Goal: Task Accomplishment & Management: Manage account settings

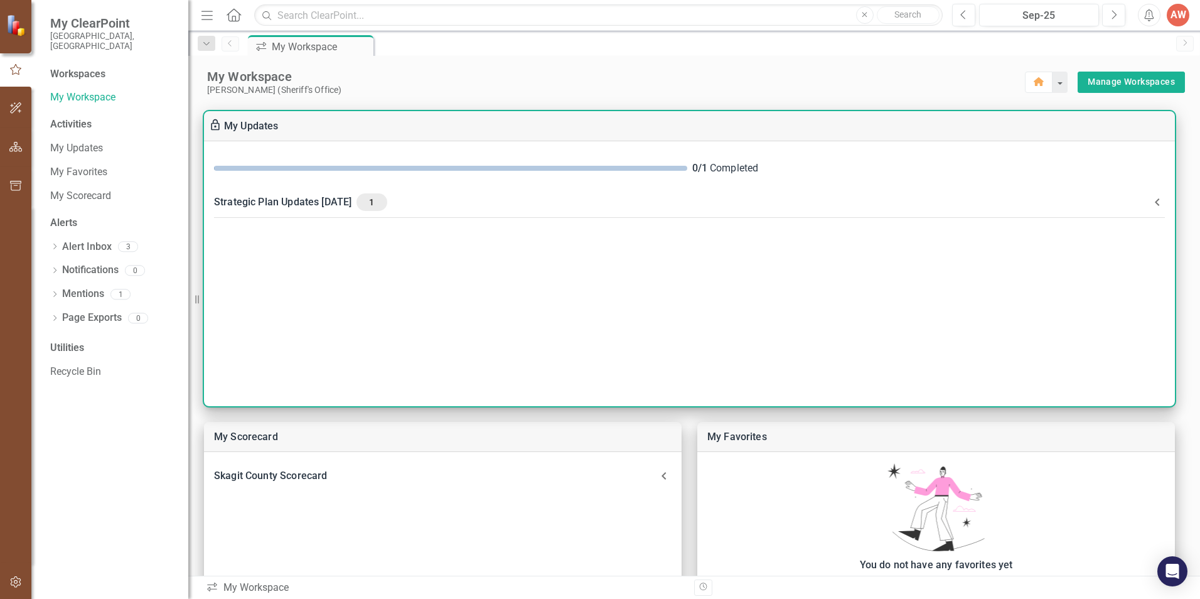
click at [346, 203] on div "Strategic Plan Updates [DATE] 1" at bounding box center [682, 202] width 936 height 18
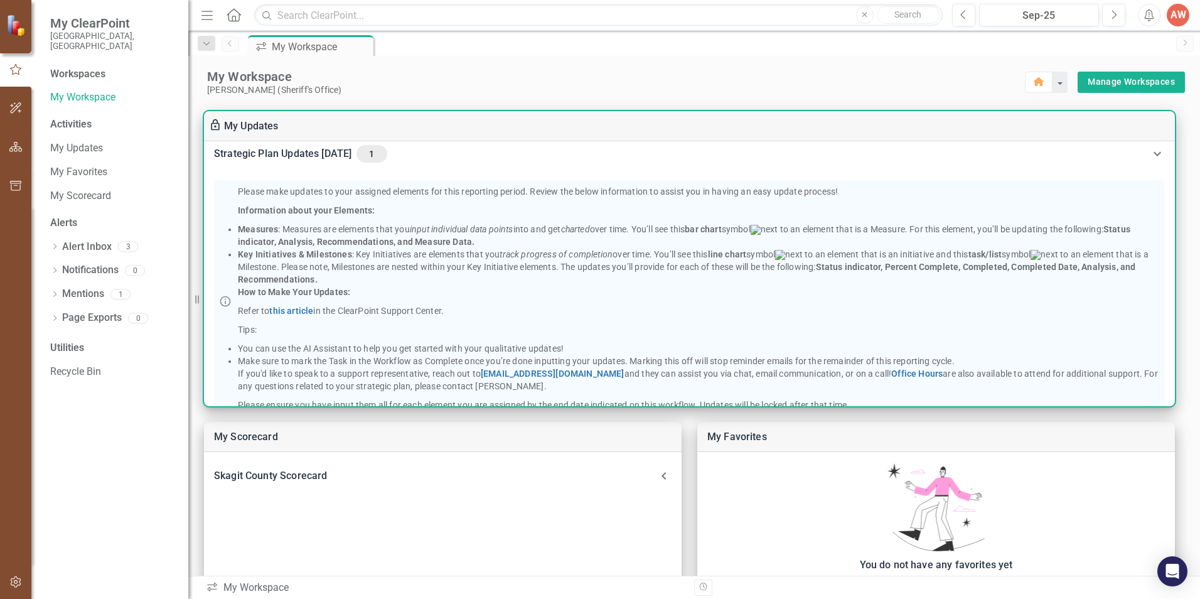
scroll to position [21, 0]
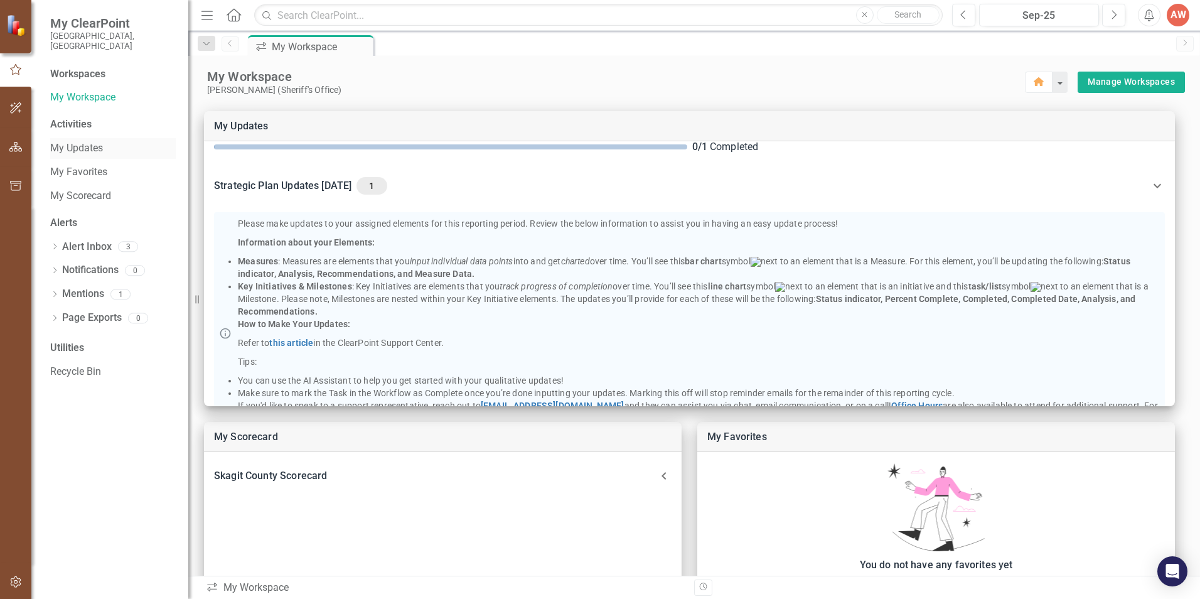
click at [96, 141] on link "My Updates" at bounding box center [112, 148] width 125 height 14
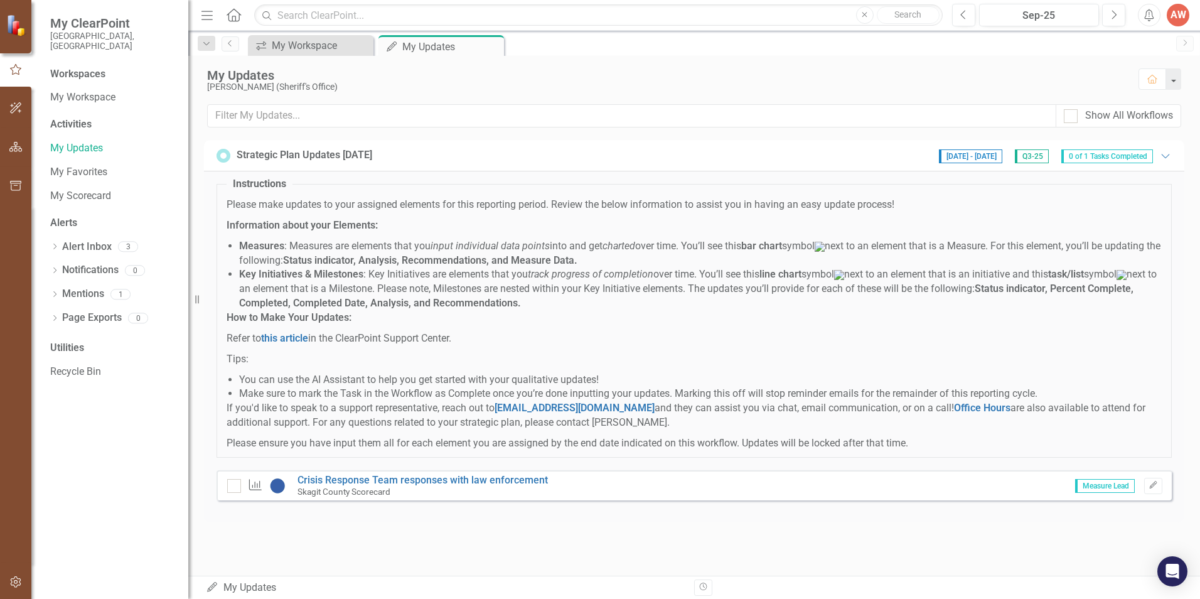
click at [1094, 157] on span "0 of 1 Tasks Completed" at bounding box center [1107, 156] width 92 height 14
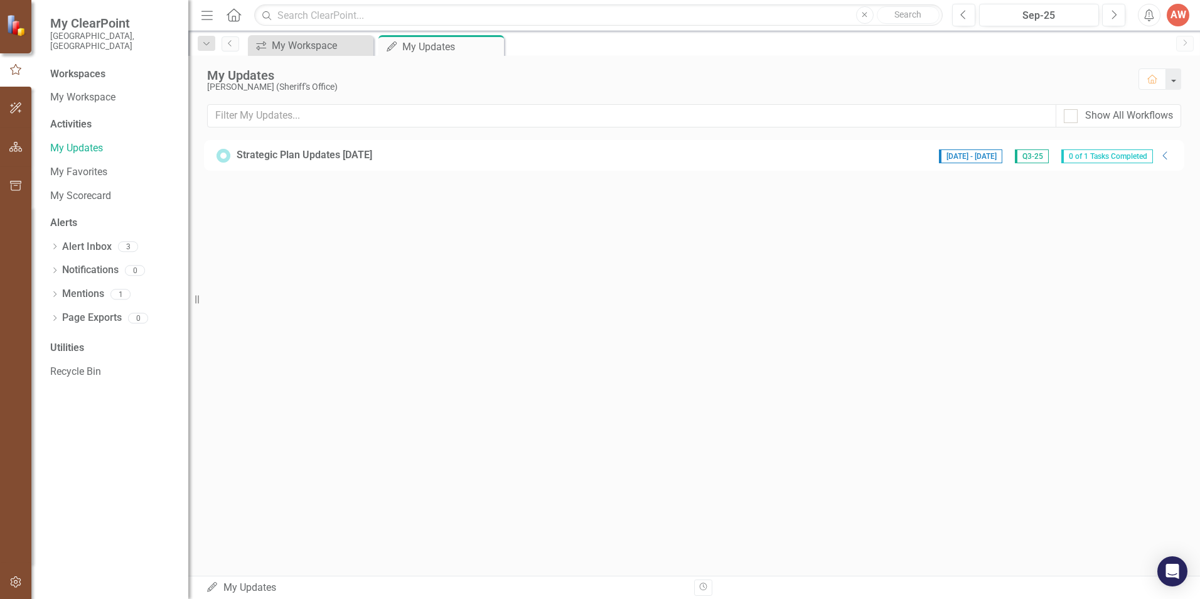
click at [1094, 157] on span "0 of 1 Tasks Completed" at bounding box center [1107, 156] width 92 height 14
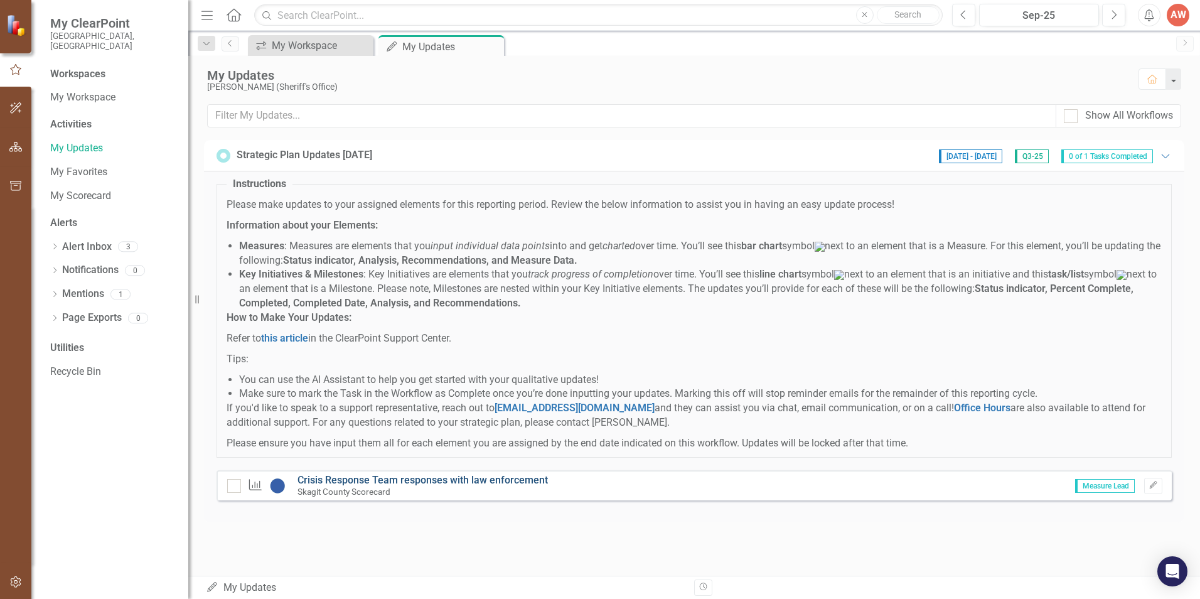
click at [410, 486] on link "Crisis Response Team responses with law enforcement" at bounding box center [422, 480] width 250 height 12
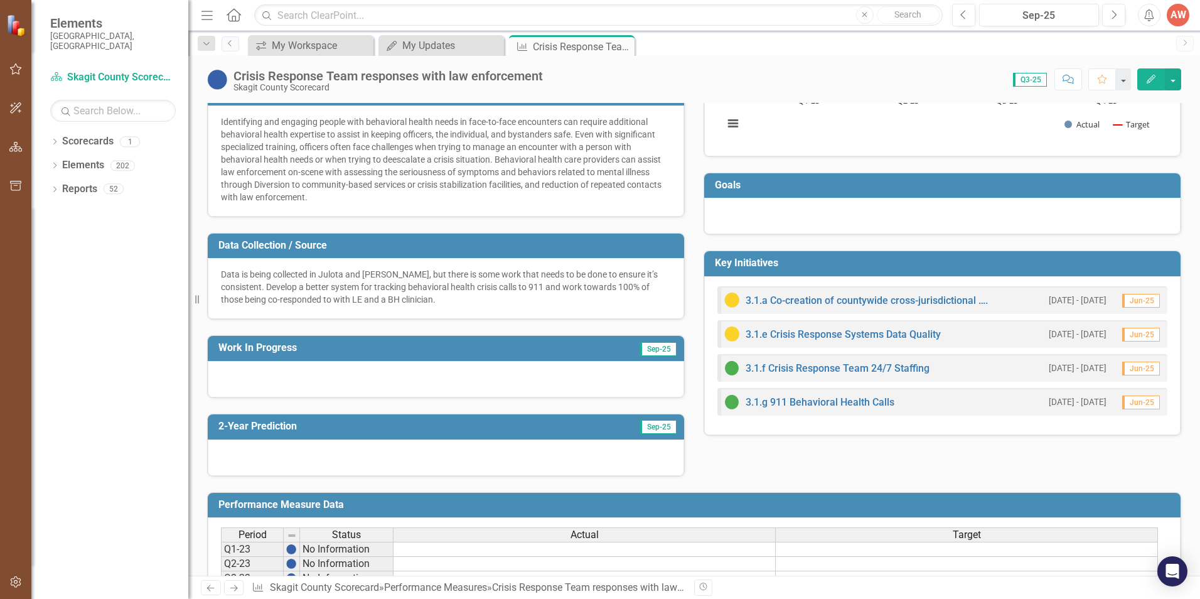
scroll to position [435, 0]
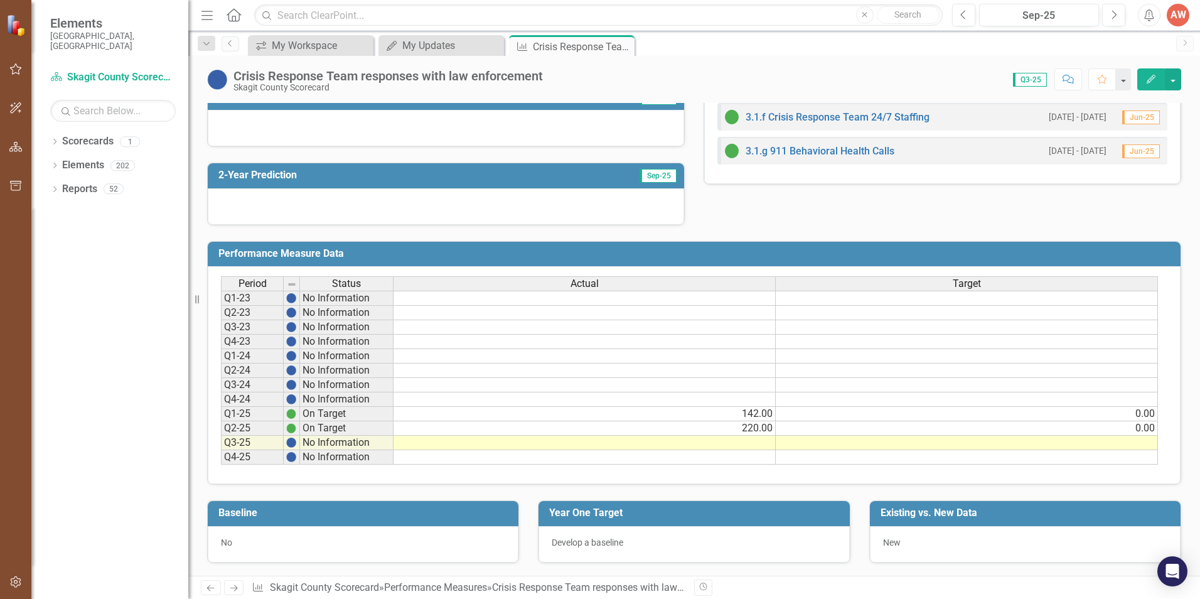
click at [221, 437] on div "Period Status Actual Target Q1-23 No Information Q2-23 No Information Q3-23 No …" at bounding box center [221, 370] width 0 height 188
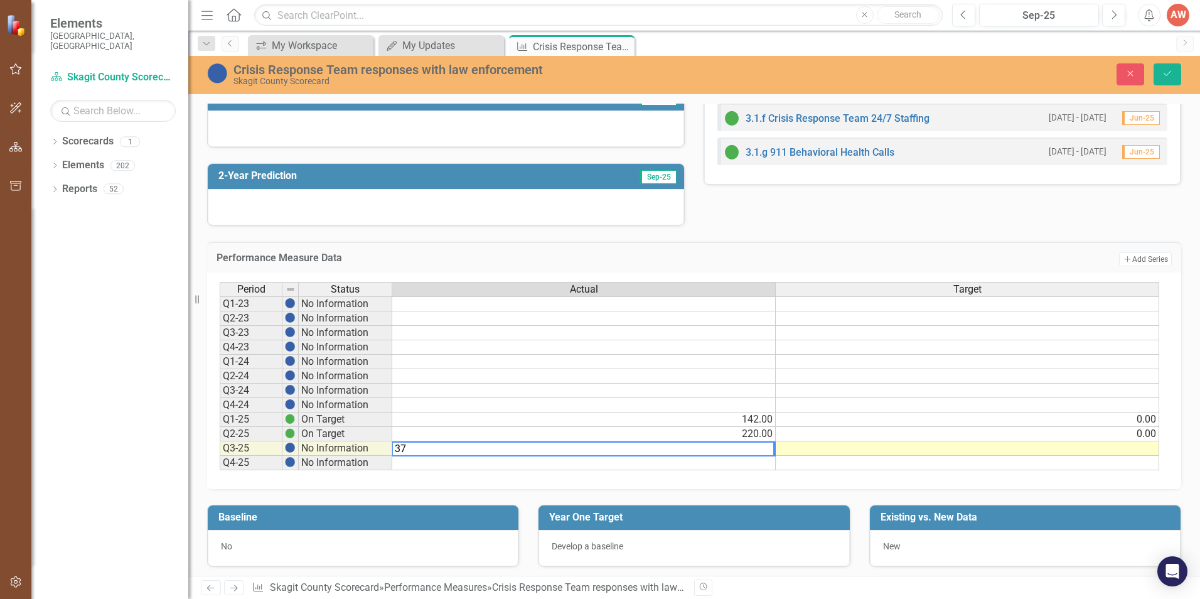
type textarea "378"
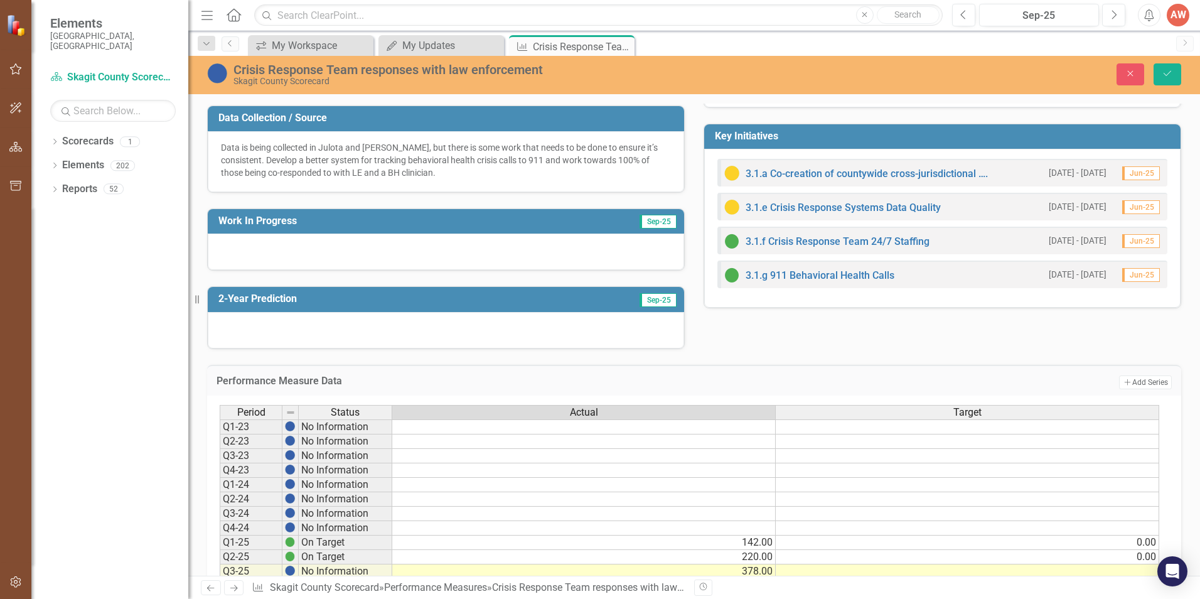
scroll to position [250, 0]
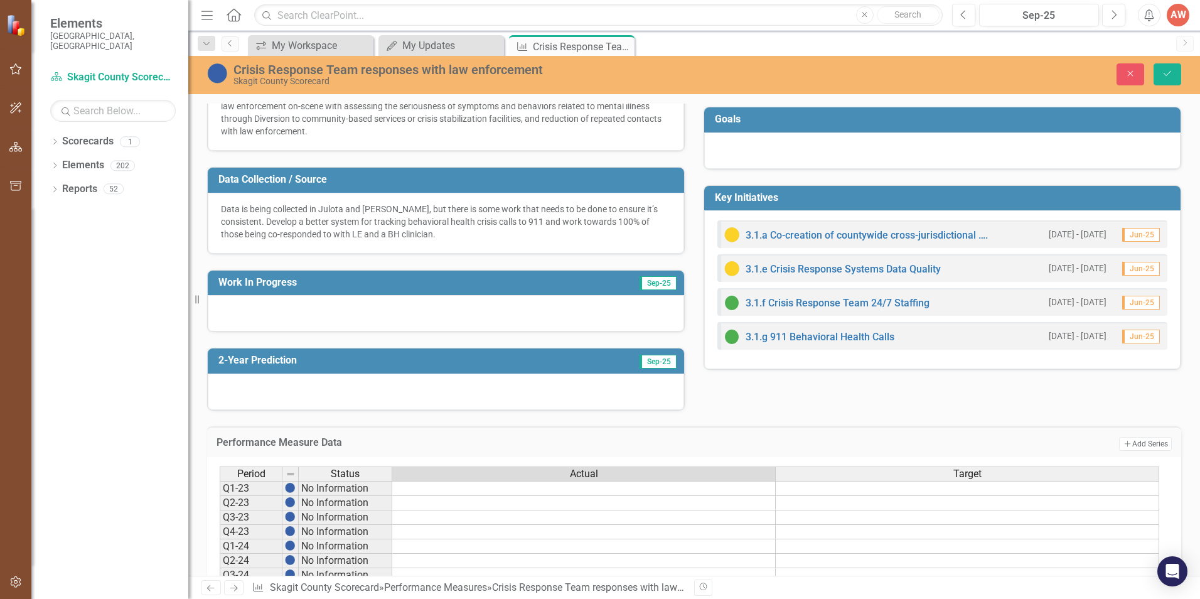
click at [427, 287] on h3 "Work In Progress" at bounding box center [372, 282] width 309 height 11
click at [387, 314] on div at bounding box center [446, 313] width 476 height 36
click at [1157, 74] on button "Save" at bounding box center [1167, 74] width 28 height 22
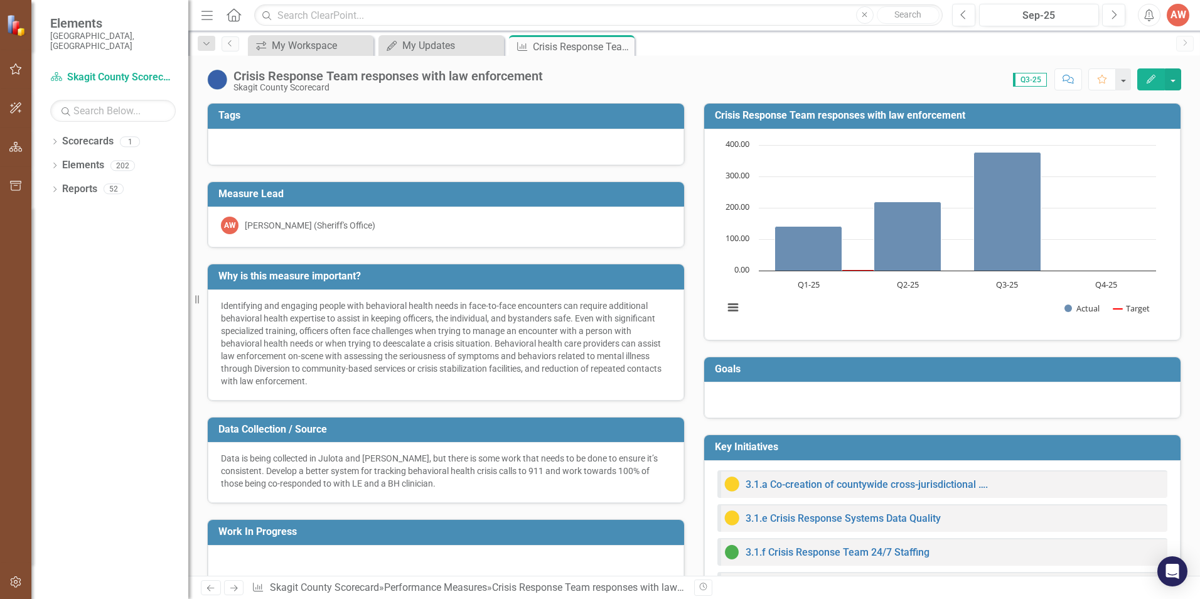
click at [254, 284] on td "Why is this measure important?" at bounding box center [447, 277] width 459 height 21
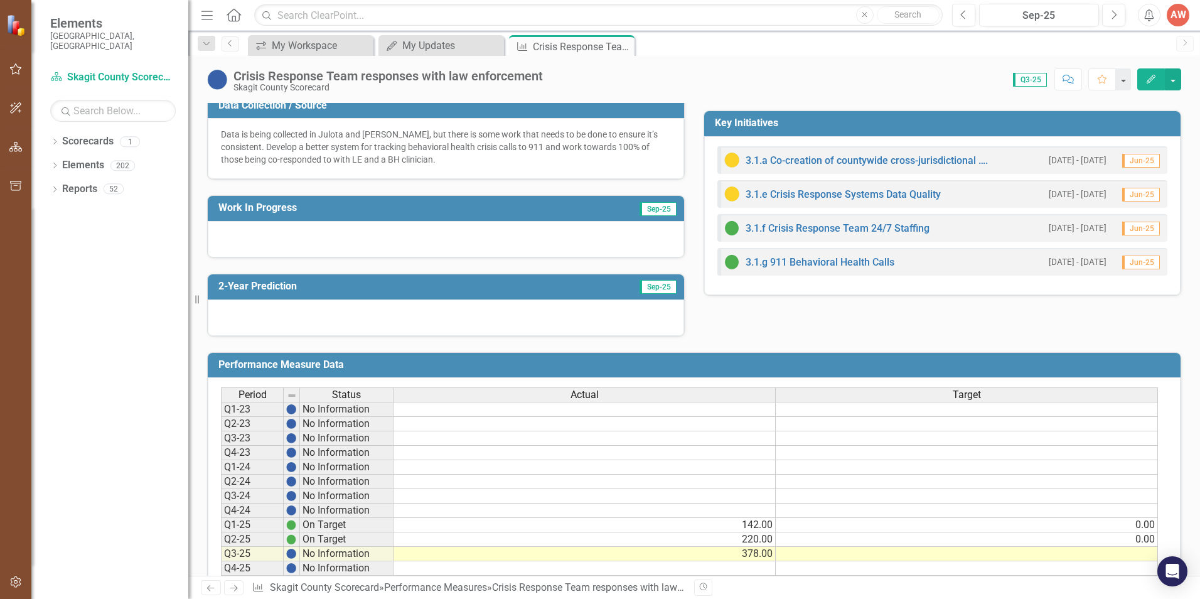
scroll to position [376, 0]
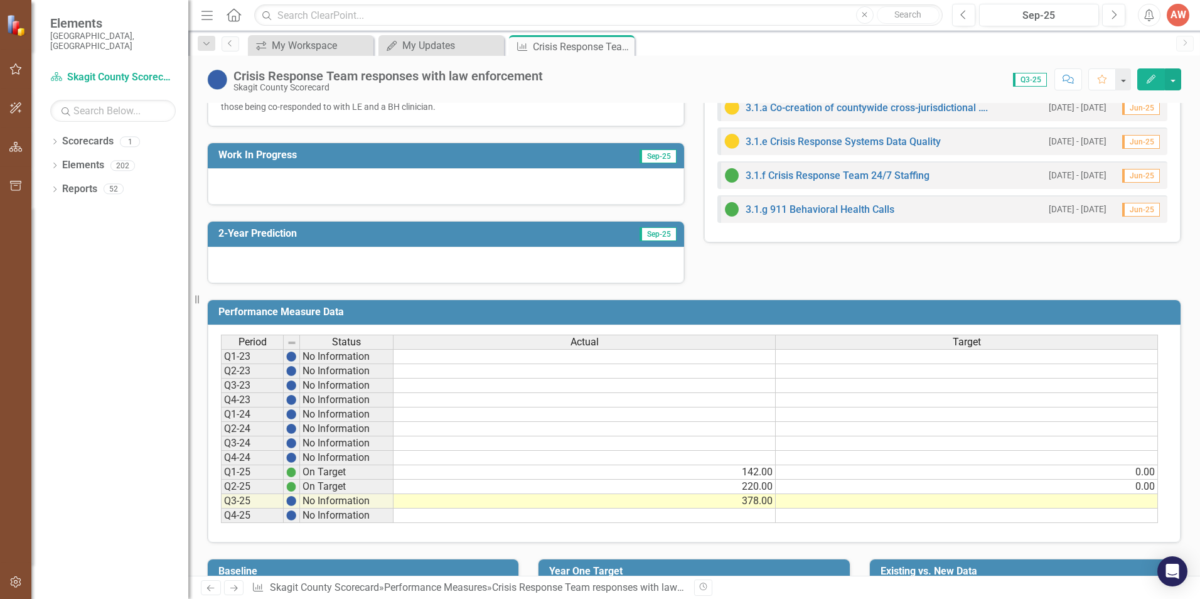
click at [272, 160] on h3 "Work In Progress" at bounding box center [372, 154] width 309 height 11
click at [659, 159] on span "Sep-25" at bounding box center [657, 156] width 37 height 14
click at [430, 181] on div at bounding box center [446, 186] width 476 height 36
click at [1162, 77] on button "Edit" at bounding box center [1151, 79] width 28 height 22
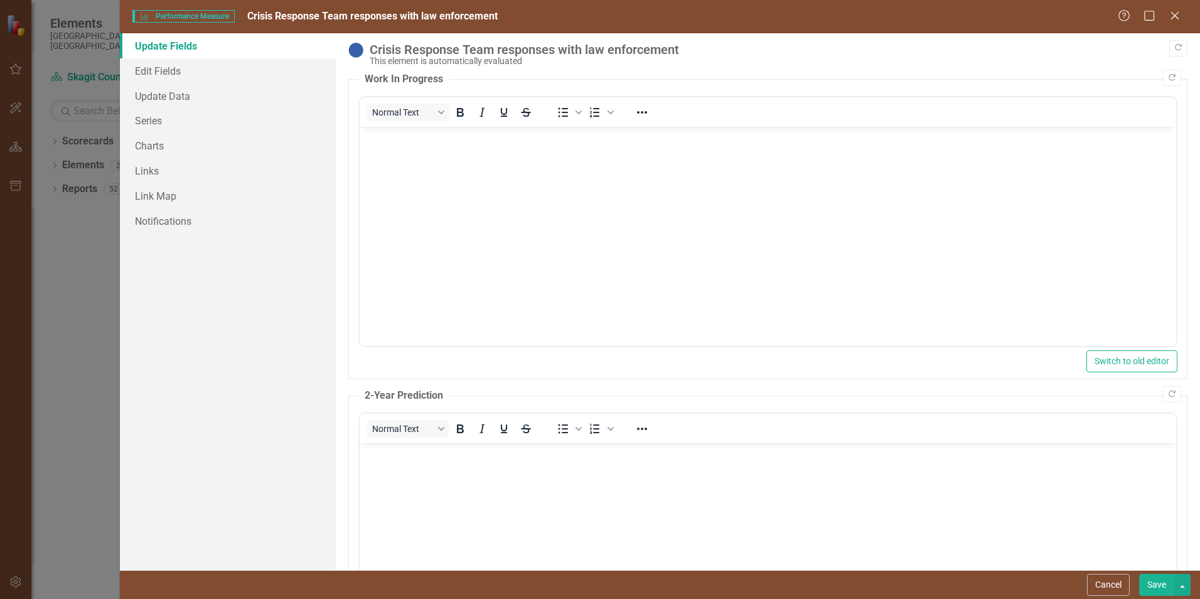
scroll to position [0, 0]
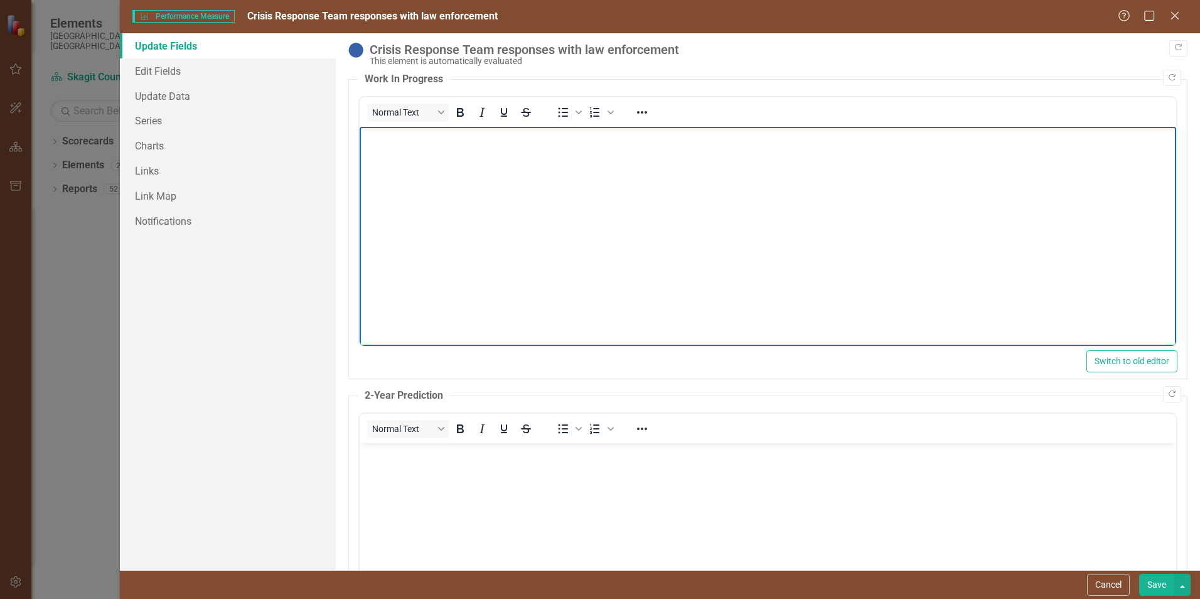
click at [518, 152] on body "Rich Text Area. Press ALT-0 for help." at bounding box center [768, 221] width 816 height 188
click at [1179, 19] on icon "Close" at bounding box center [1175, 15] width 16 height 12
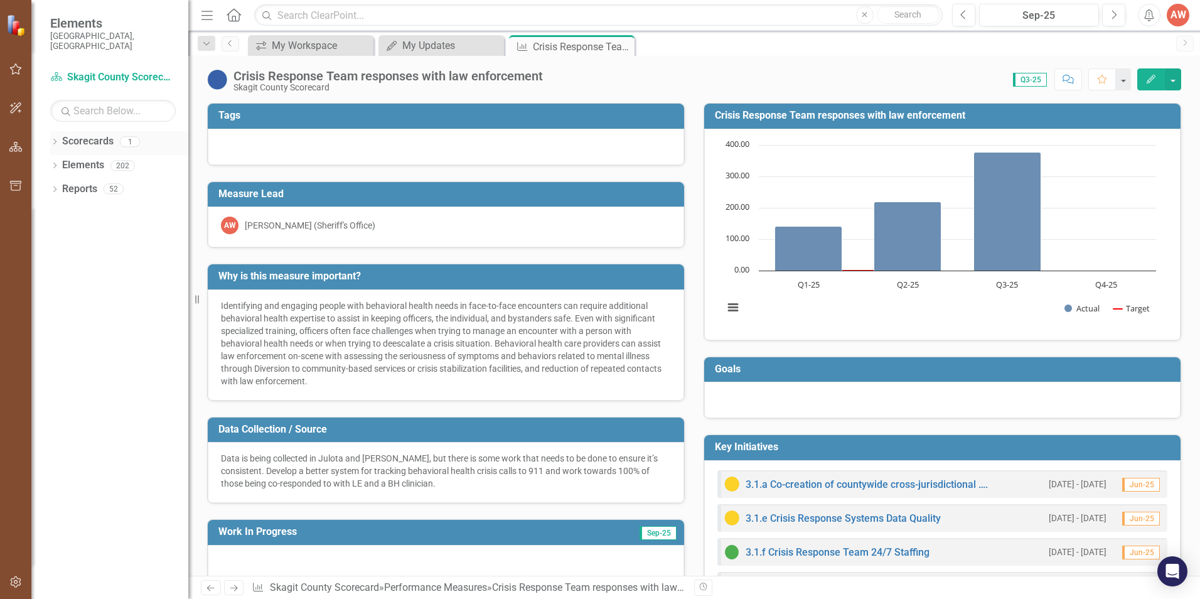
click at [51, 139] on icon "Dropdown" at bounding box center [54, 142] width 9 height 7
click at [51, 137] on icon "Dropdown" at bounding box center [53, 141] width 7 height 9
click at [60, 155] on div "Dropdown Elements 202" at bounding box center [119, 167] width 138 height 24
click at [54, 163] on icon "Dropdown" at bounding box center [54, 166] width 9 height 7
click at [54, 161] on icon "Dropdown" at bounding box center [53, 165] width 7 height 9
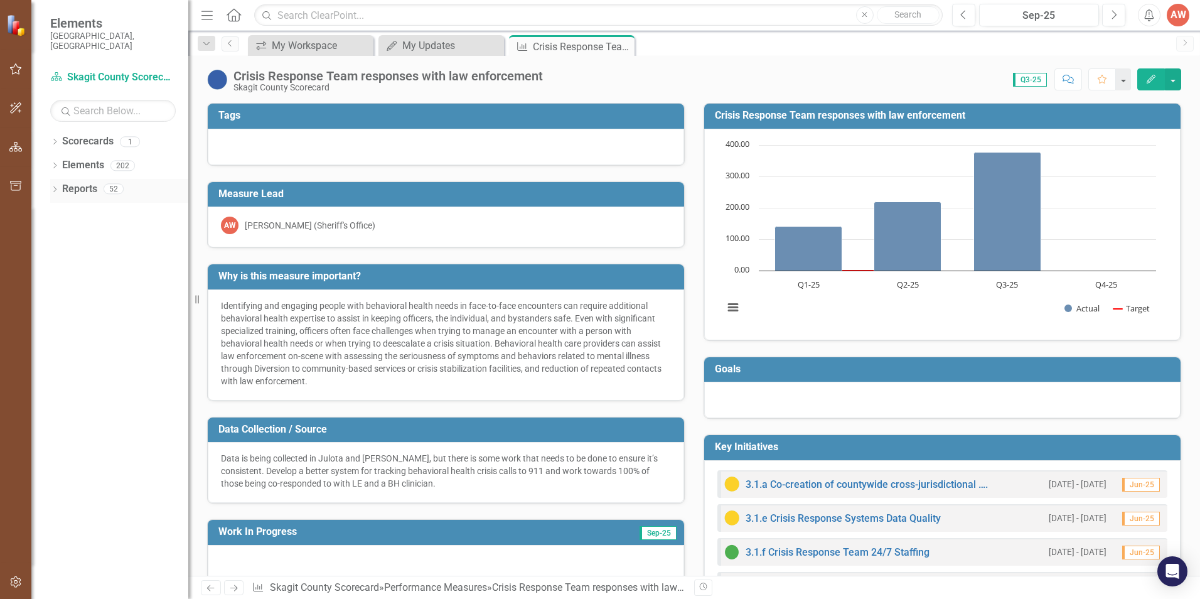
click at [62, 182] on link "Reports" at bounding box center [79, 189] width 35 height 14
click at [52, 187] on icon "Dropdown" at bounding box center [54, 190] width 9 height 7
click at [59, 256] on icon "Dropdown" at bounding box center [60, 259] width 9 height 7
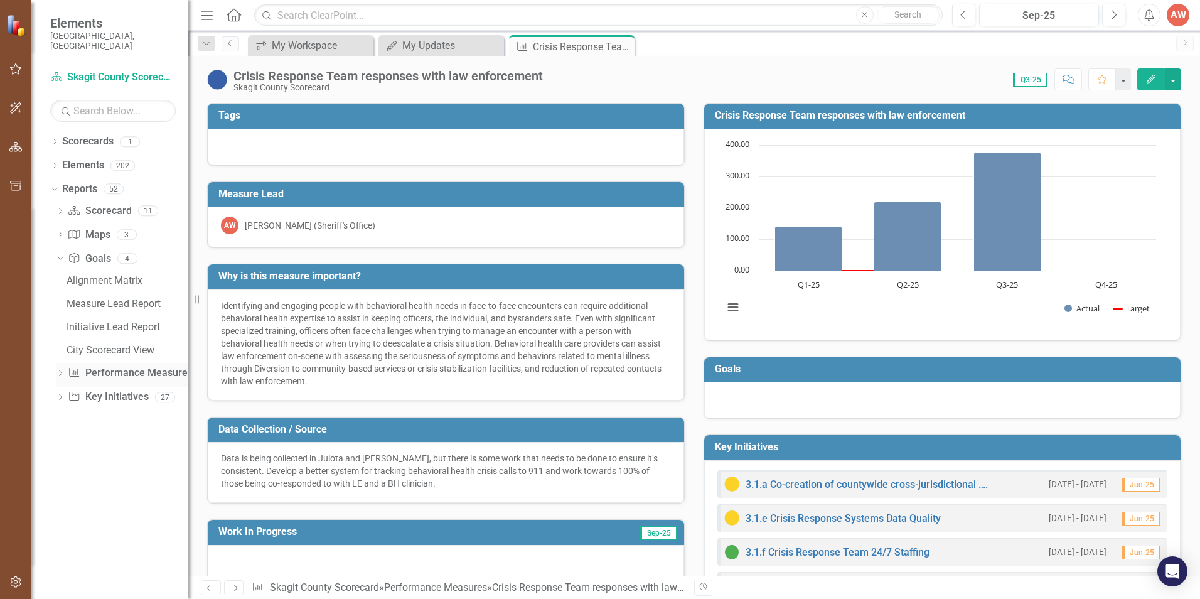
click at [58, 371] on icon "Dropdown" at bounding box center [60, 374] width 9 height 7
click at [93, 344] on div "Health, Housing & Community Safety (KFA 4) Measure Dashboard" at bounding box center [128, 349] width 122 height 11
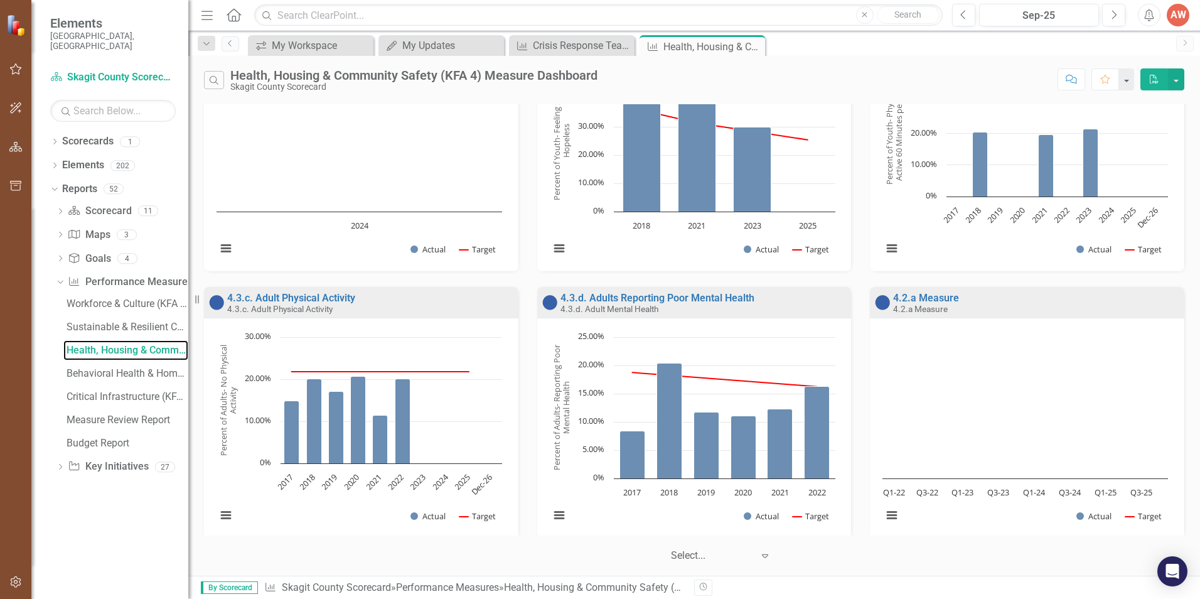
scroll to position [634, 0]
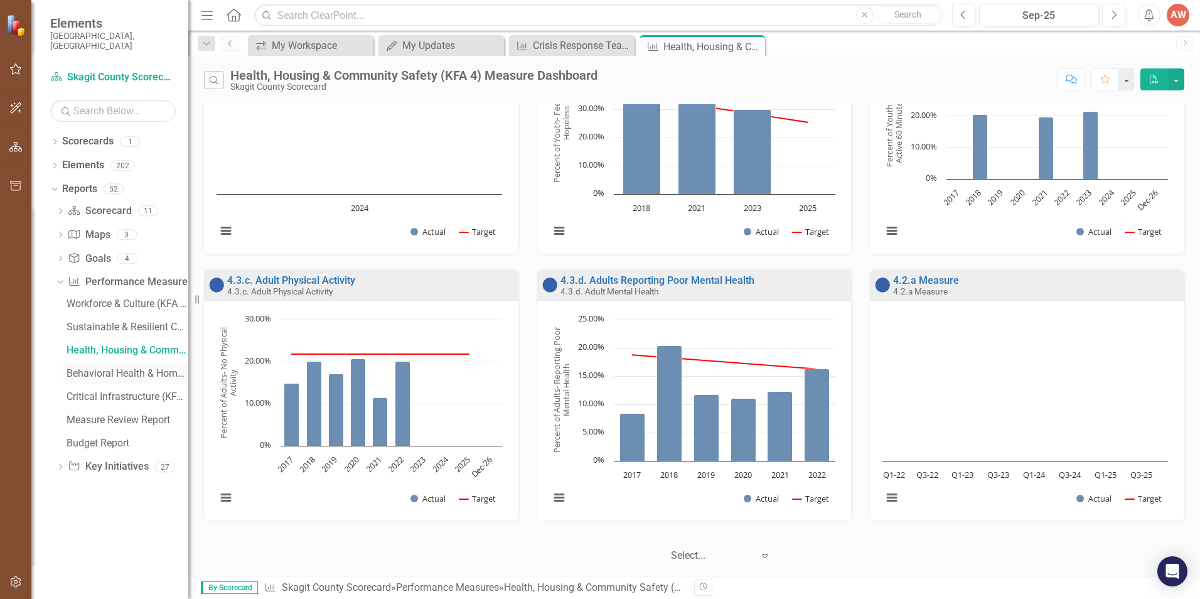
click at [121, 368] on div "Behavioral Health & Homelessness (KFA 3) Measure Dashboard" at bounding box center [128, 373] width 122 height 11
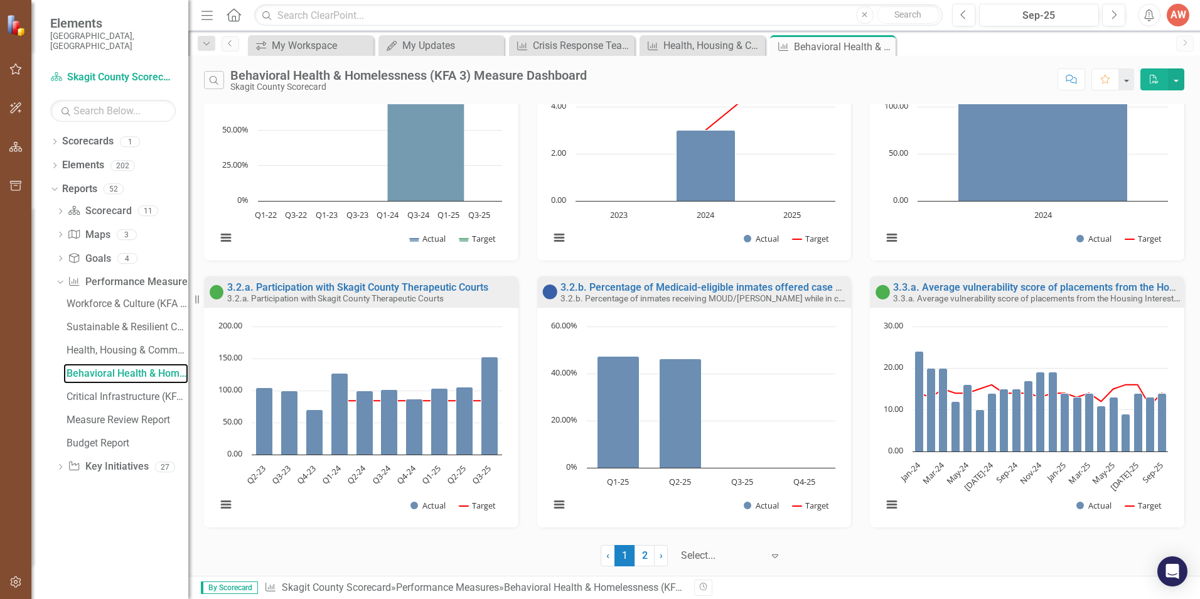
scroll to position [634, 0]
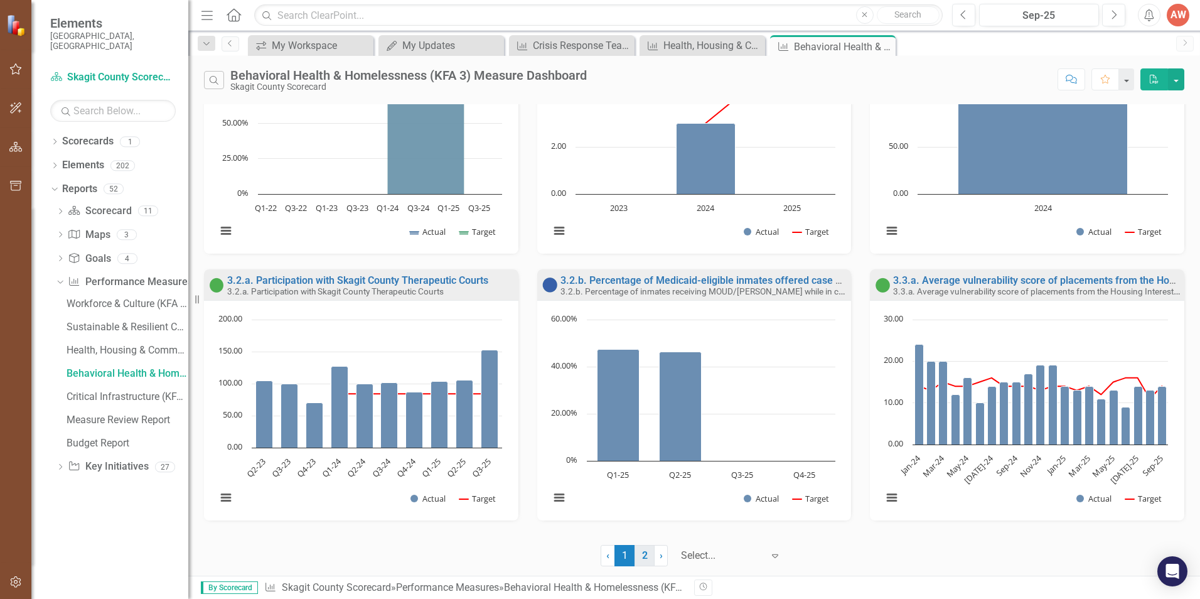
click at [648, 558] on link "2" at bounding box center [644, 555] width 20 height 21
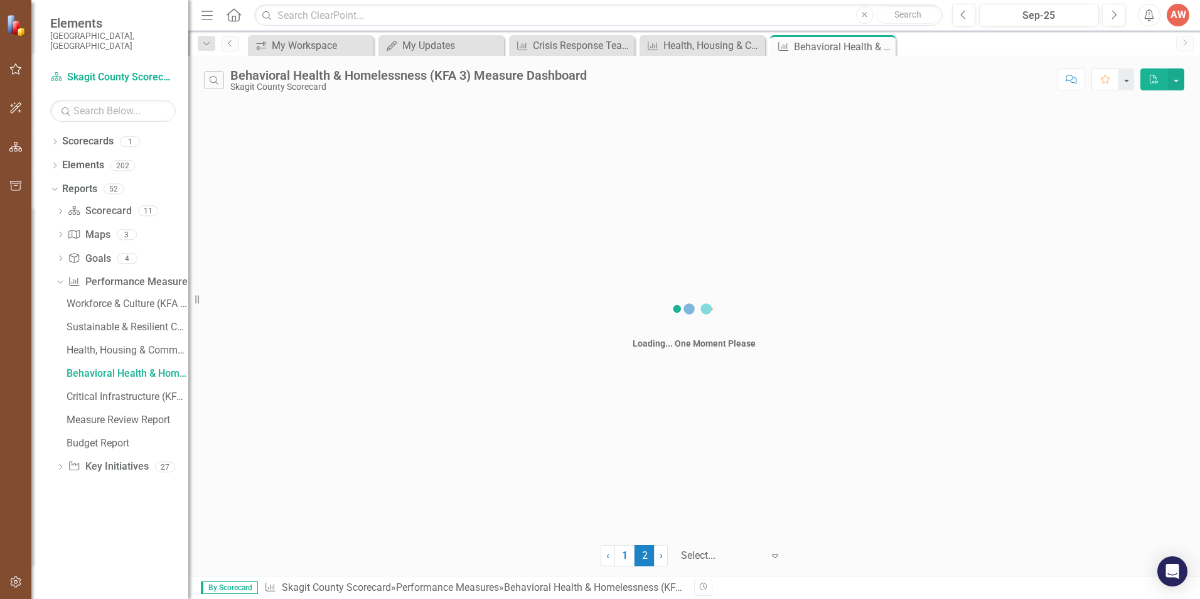
scroll to position [0, 0]
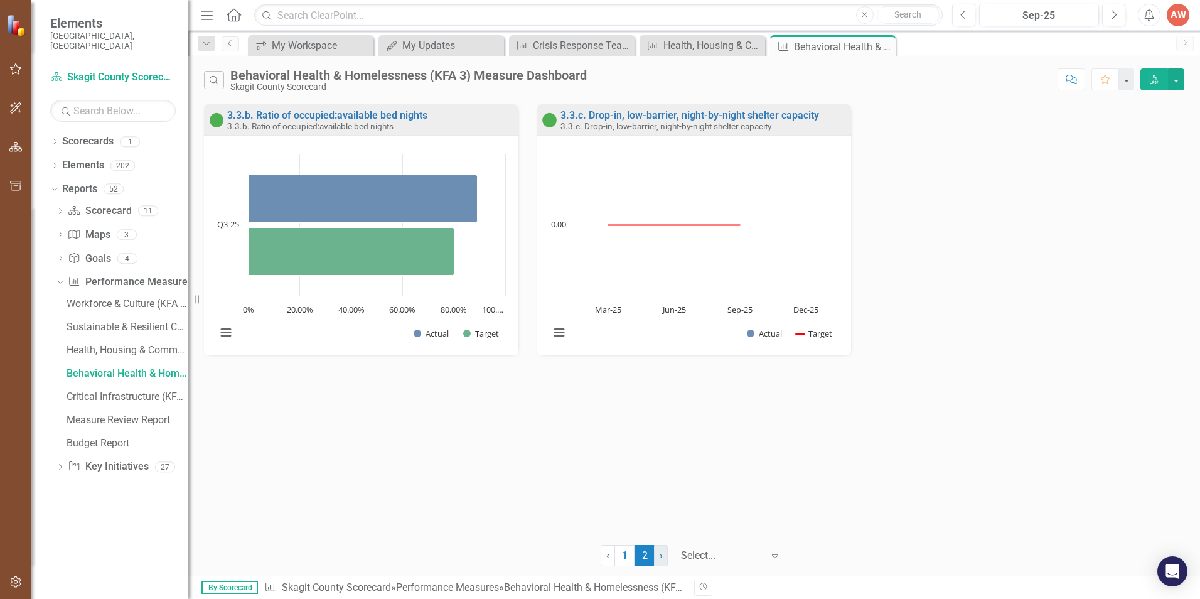
click at [662, 557] on span "›" at bounding box center [660, 555] width 3 height 12
click at [611, 553] on link "‹ Previous" at bounding box center [608, 555] width 14 height 21
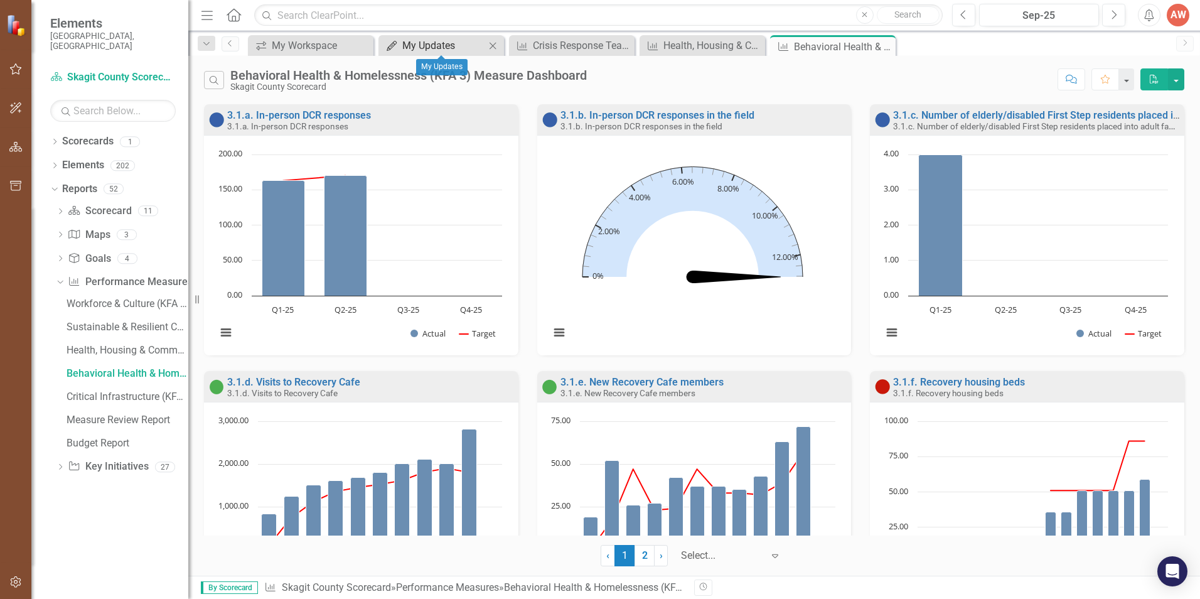
click at [448, 41] on div "My Updates" at bounding box center [443, 46] width 83 height 16
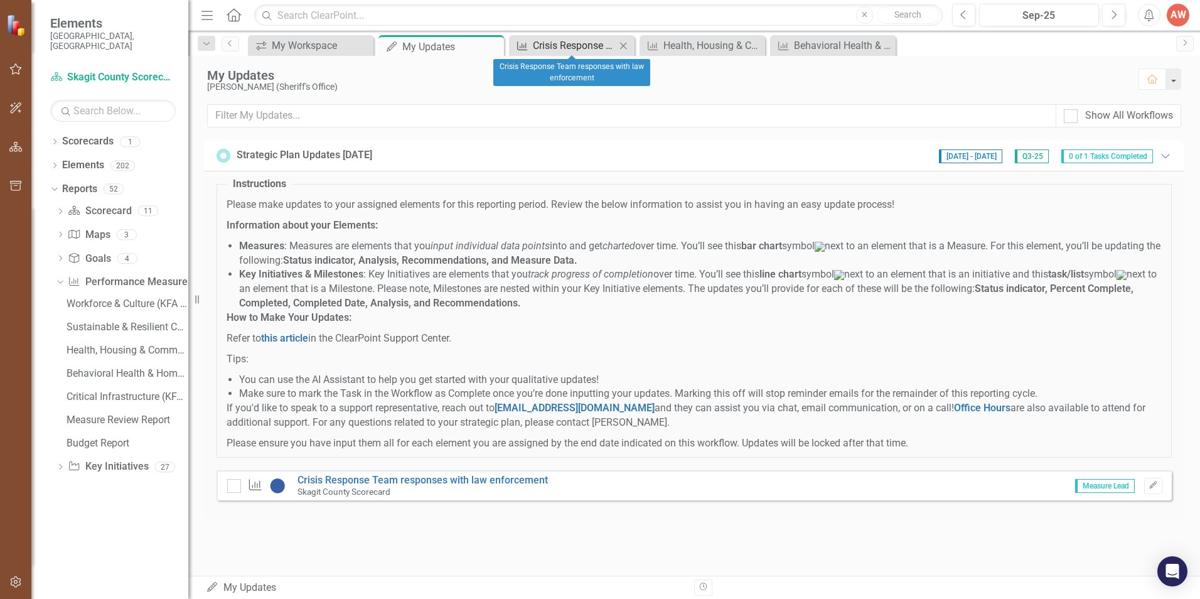
click at [562, 43] on div "Crisis Response Team responses with law enforcement" at bounding box center [574, 46] width 83 height 16
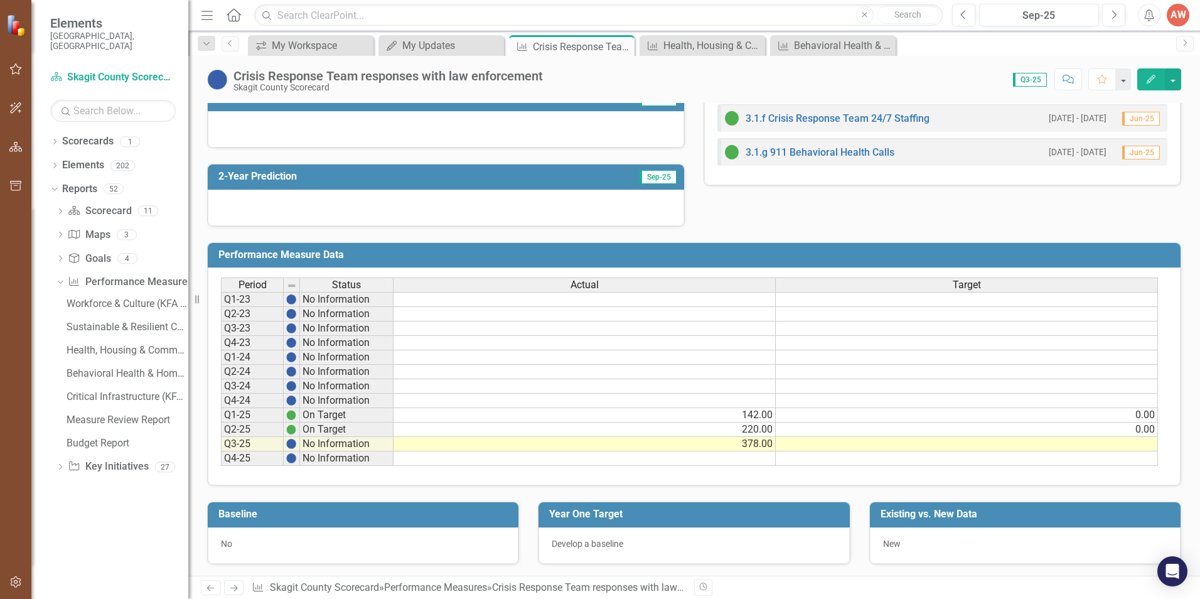
scroll to position [435, 0]
